Goal: Task Accomplishment & Management: Complete application form

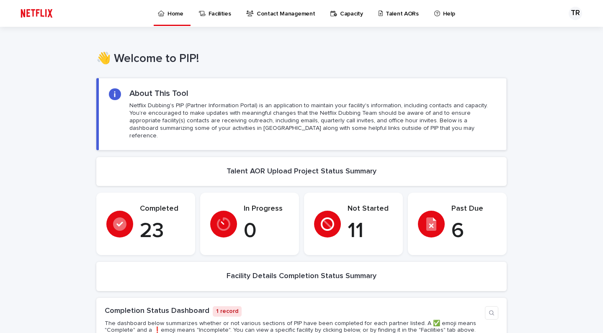
click at [386, 13] on p "Talent AORs" at bounding box center [402, 9] width 33 height 18
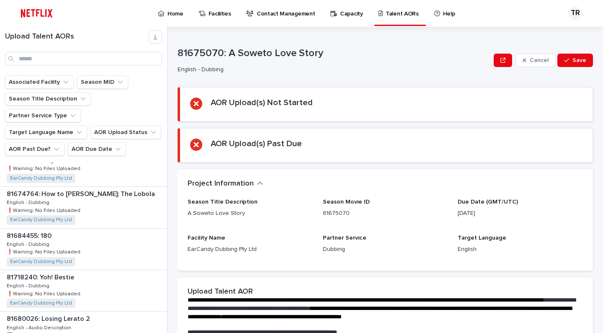
scroll to position [313, 0]
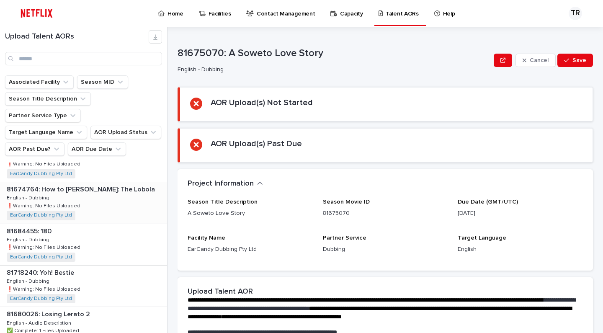
click at [95, 193] on div "81674764: How to Ruin Love: The Lobola 81674764: How to Ruin Love: The Lobola E…" at bounding box center [83, 202] width 167 height 41
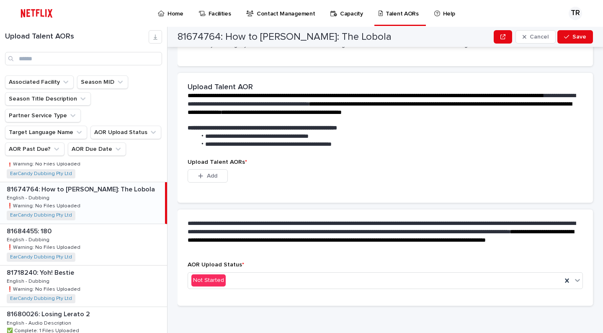
scroll to position [163, 0]
click at [216, 173] on span "Add" at bounding box center [212, 176] width 10 height 6
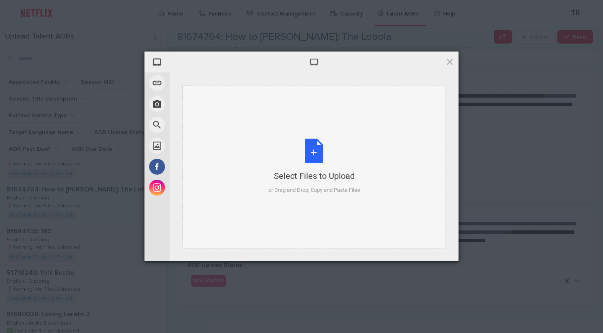
click at [310, 157] on div "Select Files to Upload or Drag and Drop, Copy and Paste Files" at bounding box center [314, 167] width 92 height 56
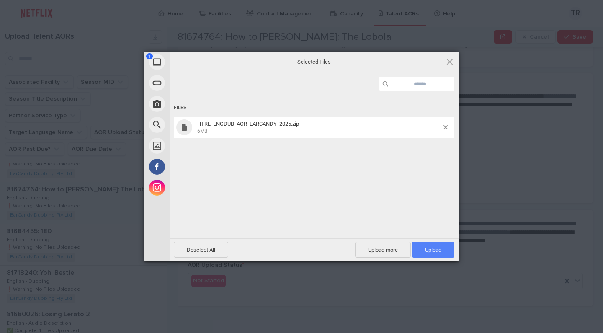
click at [433, 251] on span "Upload 1" at bounding box center [433, 250] width 16 height 6
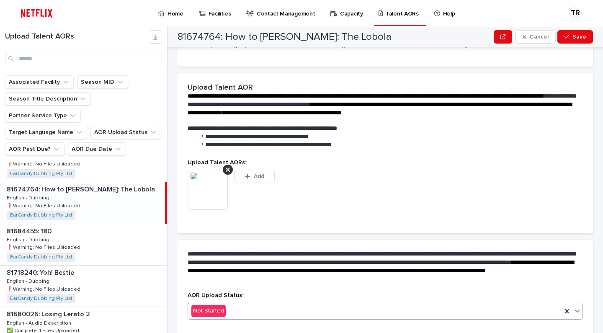
scroll to position [152, 0]
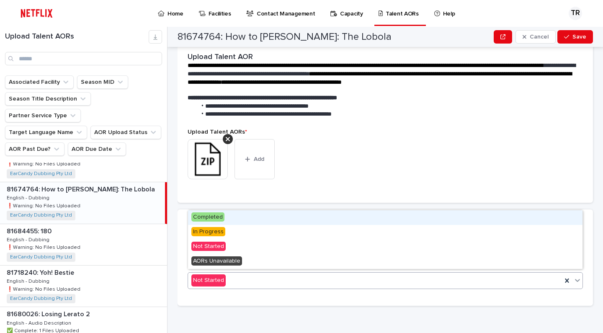
click at [404, 276] on div "Not Started" at bounding box center [375, 280] width 374 height 14
click at [304, 217] on div "Completed" at bounding box center [385, 217] width 394 height 15
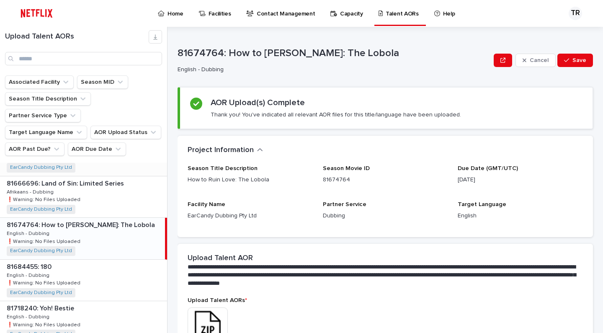
scroll to position [290, 0]
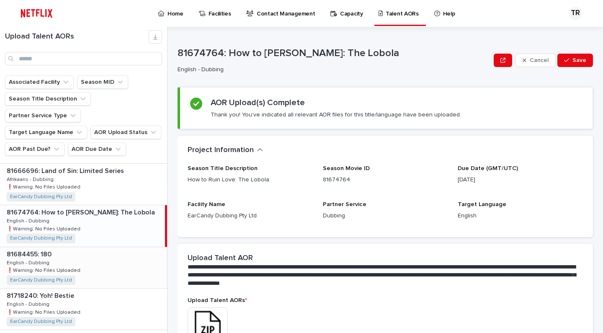
click at [72, 252] on p at bounding box center [85, 254] width 157 height 8
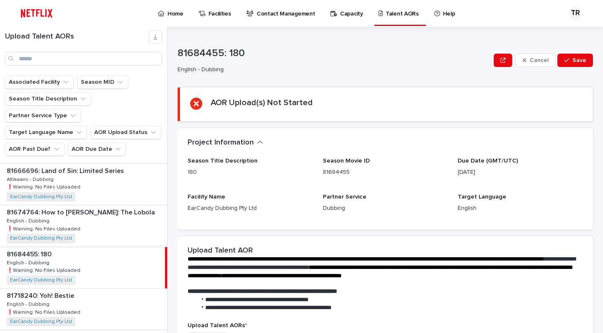
click at [126, 250] on p at bounding box center [84, 254] width 155 height 8
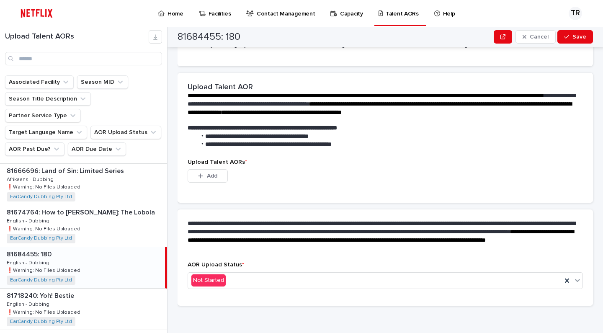
scroll to position [163, 0]
click at [209, 175] on span "Add" at bounding box center [212, 176] width 10 height 6
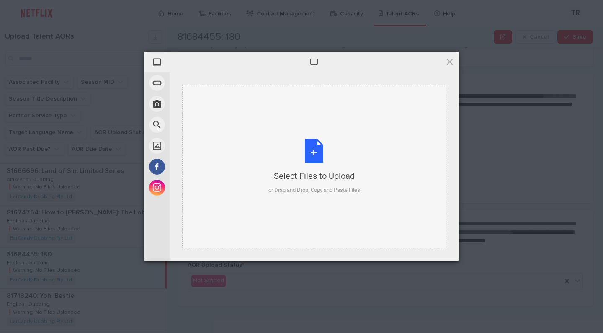
click at [318, 152] on div "Select Files to Upload or Drag and Drop, Copy and Paste Files" at bounding box center [314, 167] width 92 height 56
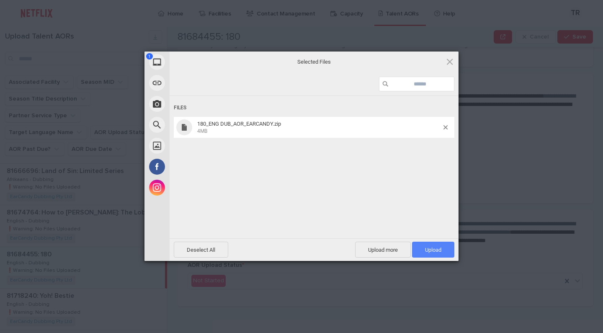
click at [436, 252] on span "Upload 1" at bounding box center [433, 250] width 16 height 6
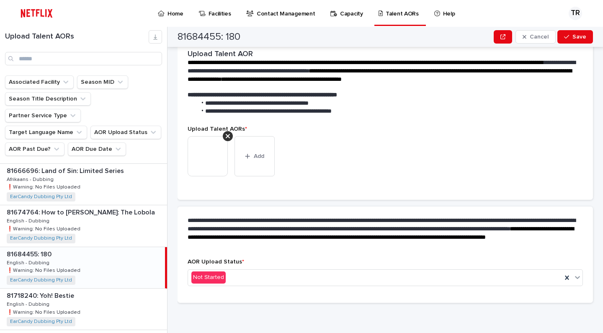
scroll to position [152, 0]
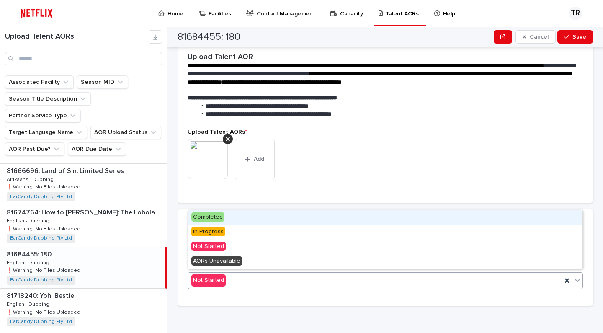
click at [350, 275] on div "Not Started" at bounding box center [375, 280] width 374 height 14
click at [311, 214] on div "Completed" at bounding box center [385, 217] width 394 height 15
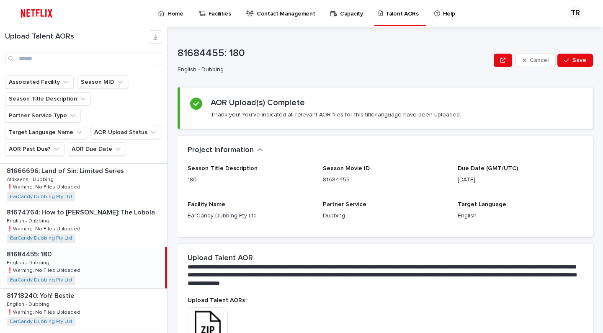
scroll to position [0, 0]
click at [576, 62] on span "Save" at bounding box center [579, 60] width 14 height 6
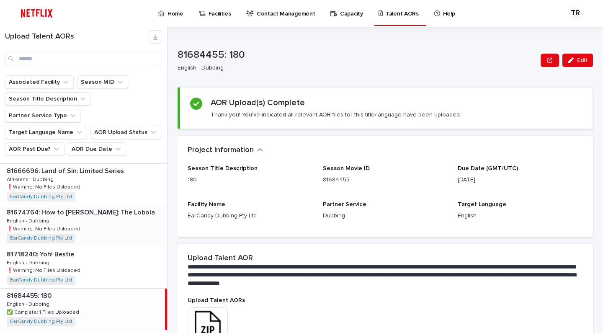
click at [143, 227] on div "81674764: How to Ruin Love: The Lobola 81674764: How to Ruin Love: The Lobola E…" at bounding box center [83, 225] width 167 height 41
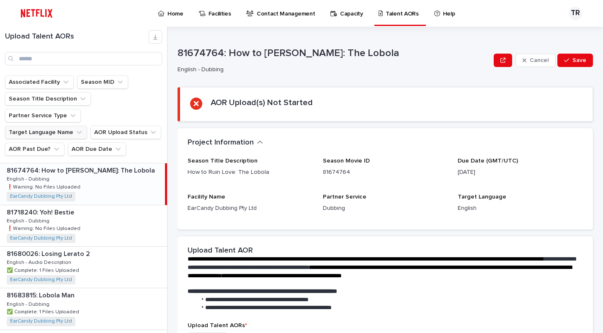
scroll to position [328, 0]
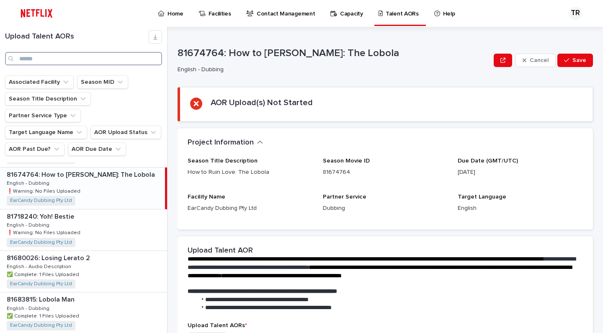
click at [104, 60] on input "Search" at bounding box center [83, 58] width 157 height 13
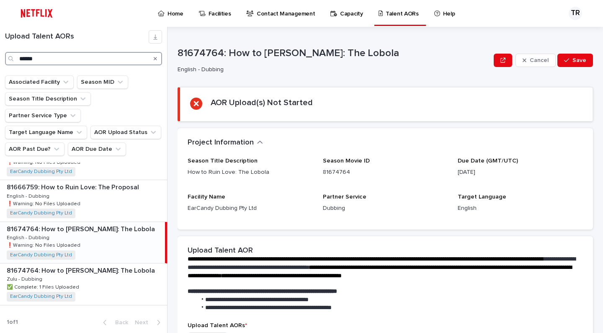
scroll to position [23, 0]
type input "*"
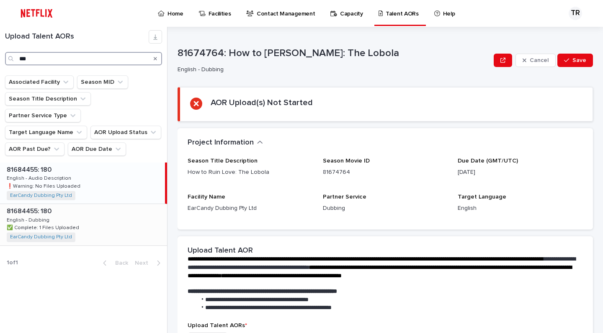
type input "***"
click at [70, 217] on div "81684455: 180 81684455: 180 English - Dubbing English - Dubbing ✅ Complete: 1 F…" at bounding box center [83, 224] width 167 height 41
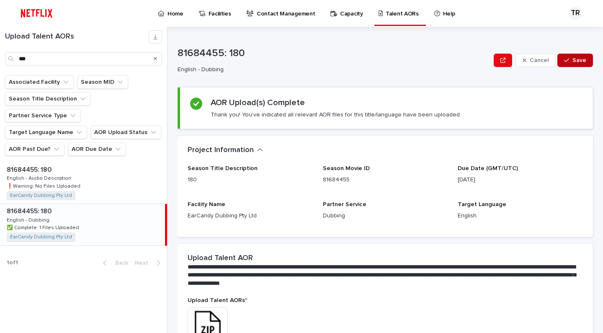
click at [572, 61] on div "button" at bounding box center [568, 60] width 8 height 6
click at [153, 59] on div "Search" at bounding box center [155, 58] width 13 height 13
click at [156, 59] on icon "Search" at bounding box center [155, 58] width 3 height 3
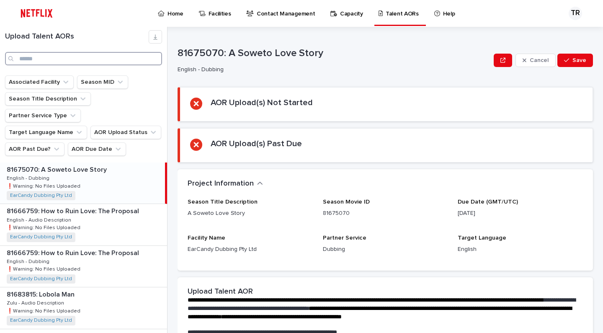
click at [131, 60] on input "Search" at bounding box center [83, 58] width 157 height 13
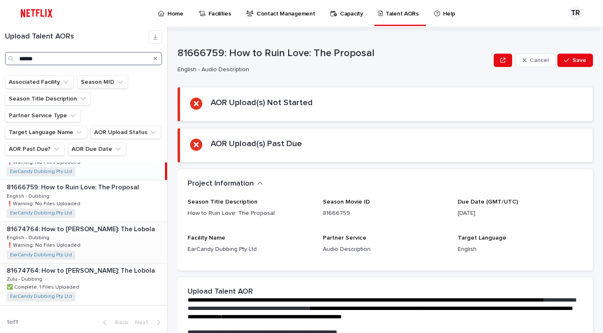
scroll to position [23, 0]
type input "******"
click at [77, 235] on div "81674764: How to Ruin Love: The Lobola 81674764: How to Ruin Love: The Lobola E…" at bounding box center [83, 242] width 167 height 41
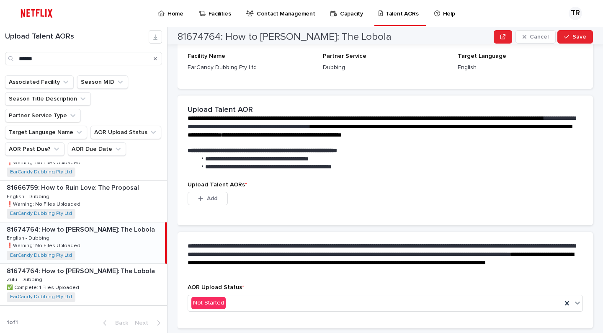
scroll to position [157, 0]
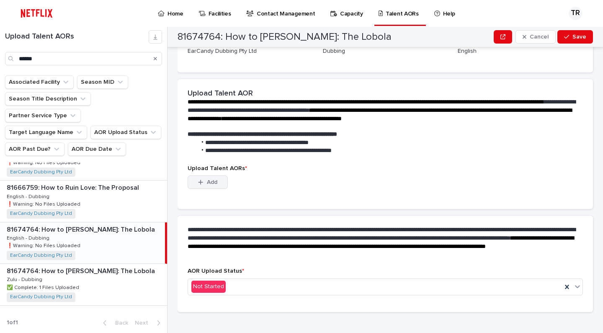
click at [218, 179] on button "Add" at bounding box center [208, 181] width 40 height 13
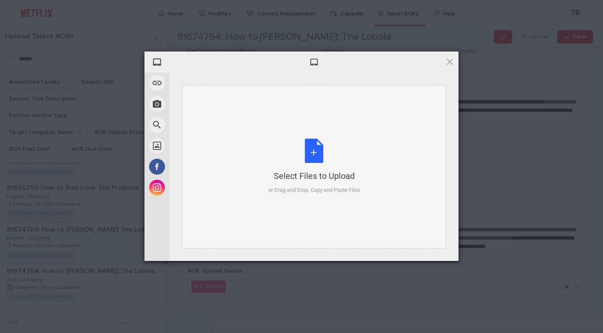
click at [299, 155] on div "Select Files to Upload or Drag and Drop, Copy and Paste Files" at bounding box center [314, 167] width 92 height 56
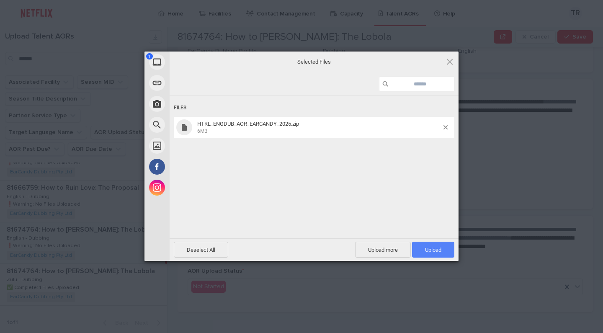
click at [432, 251] on span "Upload 1" at bounding box center [433, 250] width 16 height 6
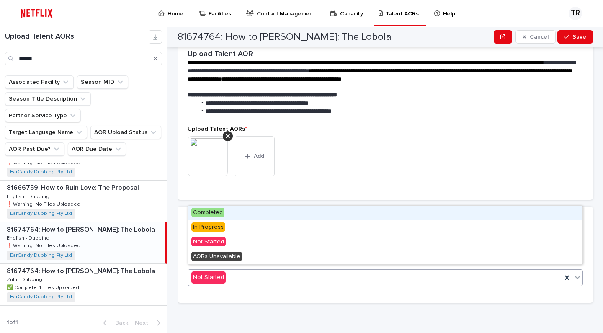
click at [322, 276] on div "Not Started" at bounding box center [375, 278] width 374 height 14
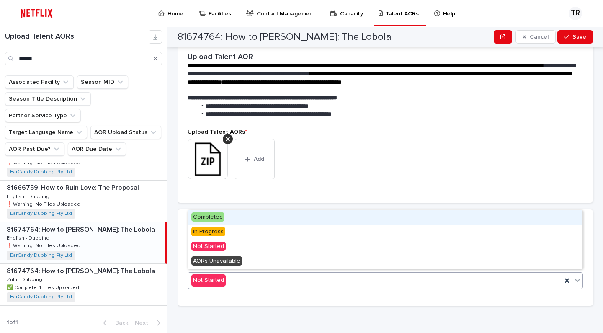
click at [309, 220] on div "Completed" at bounding box center [385, 217] width 394 height 15
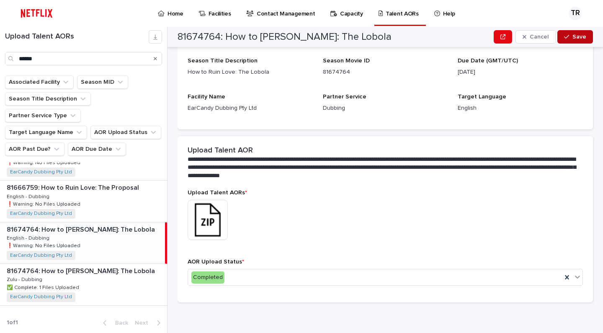
click at [567, 35] on icon "button" at bounding box center [566, 37] width 5 height 6
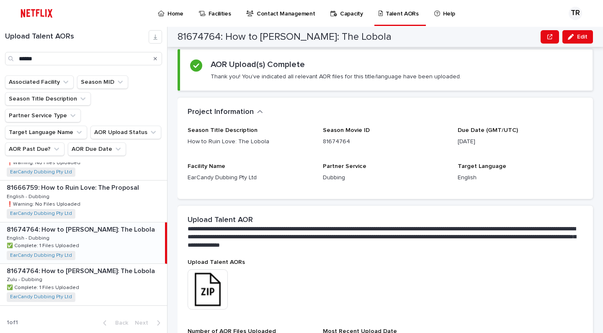
scroll to position [20, 0]
